Goal: Communication & Community: Connect with others

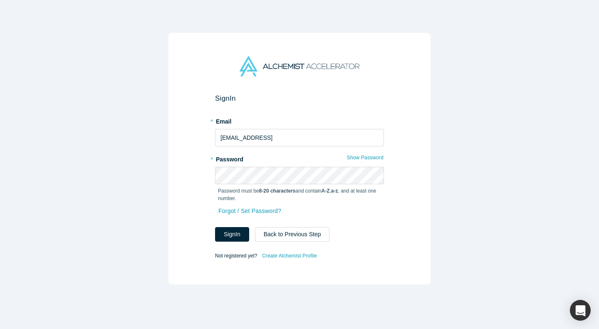
click at [244, 233] on button "Sign In" at bounding box center [232, 234] width 34 height 15
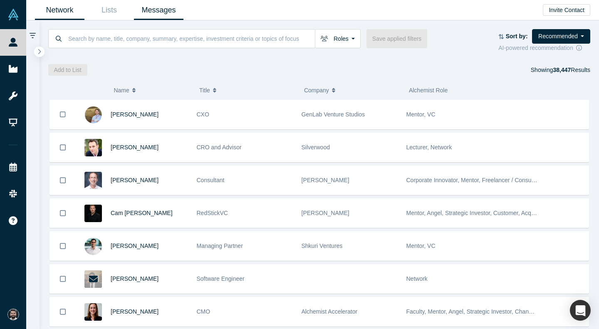
click at [163, 19] on link "Messages" at bounding box center [158, 10] width 49 height 20
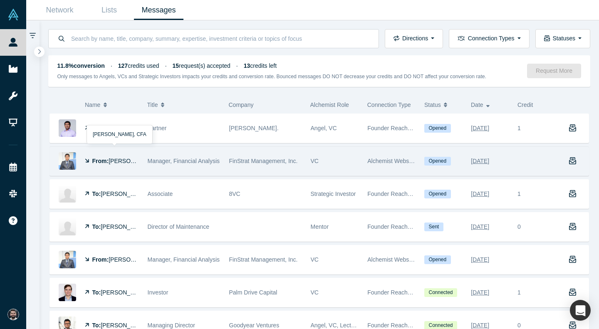
click at [126, 161] on span "[PERSON_NAME], CFA" at bounding box center [139, 161] width 62 height 7
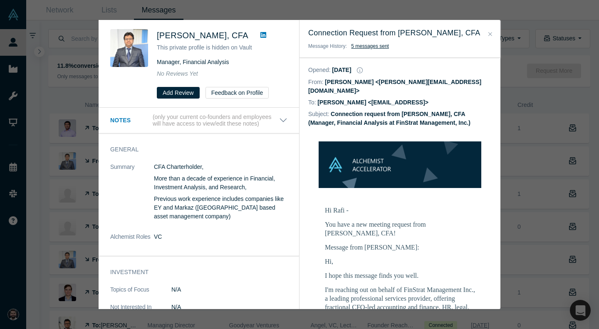
click at [260, 37] on icon at bounding box center [263, 35] width 6 height 6
